Goal: Transaction & Acquisition: Purchase product/service

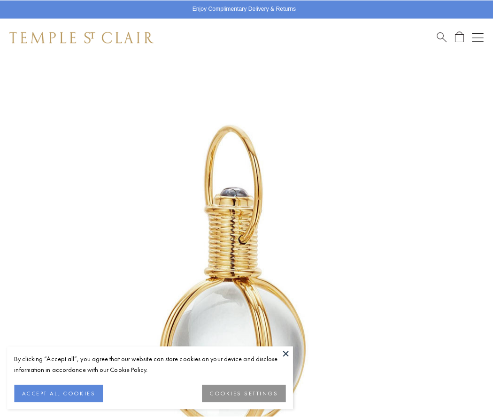
scroll to position [243, 0]
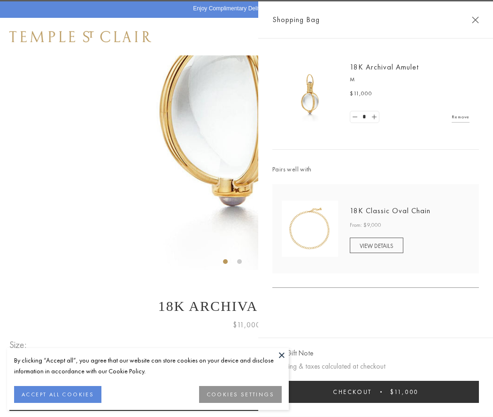
click at [376, 392] on button "Checkout $11,000" at bounding box center [375, 392] width 207 height 22
